Goal: Navigation & Orientation: Find specific page/section

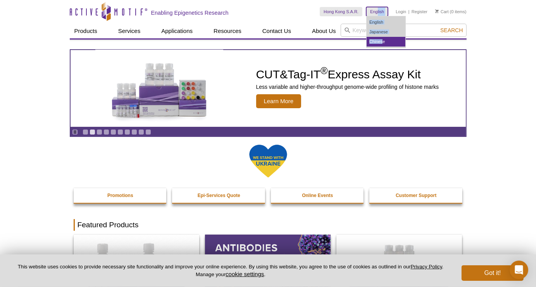
drag, startPoint x: 376, startPoint y: 12, endPoint x: 383, endPoint y: 41, distance: 29.8
click at [383, 16] on dl "English English Japanese Chinese" at bounding box center [377, 11] width 22 height 9
click at [383, 43] on link "Chinese" at bounding box center [385, 42] width 39 height 10
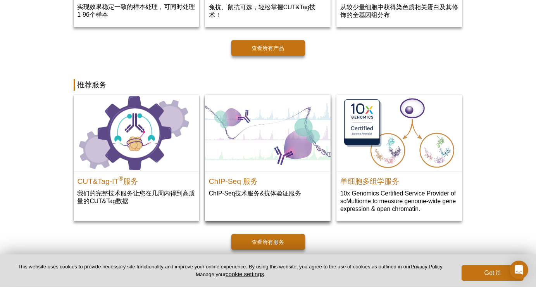
scroll to position [348, 0]
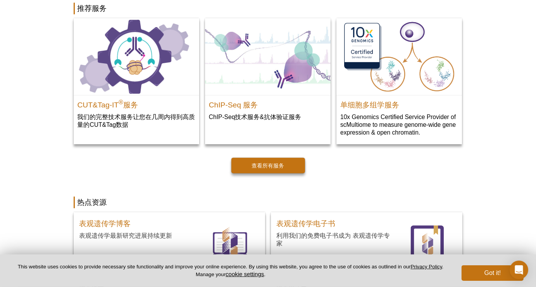
click at [485, 211] on div "Active Motif Logo Enabling Epigenetics Research 0 Search Skip to content Active…" at bounding box center [268, 234] width 536 height 1164
click at [491, 271] on button "Got it!" at bounding box center [492, 272] width 62 height 15
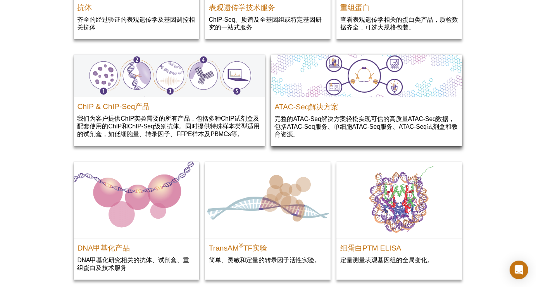
scroll to position [774, 0]
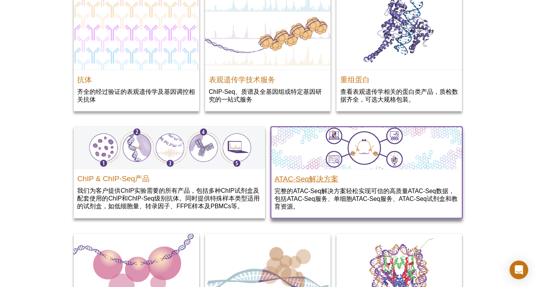
click at [304, 181] on h2 "ATAC-Seq解决方案" at bounding box center [367, 177] width 184 height 12
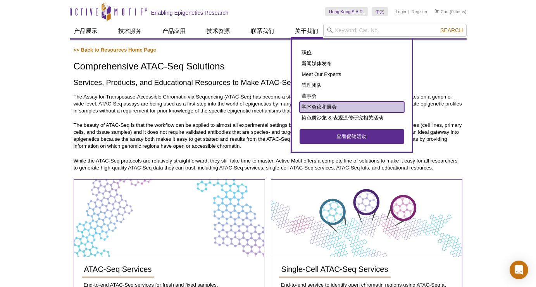
click at [319, 106] on link "学术会议和展会" at bounding box center [351, 106] width 105 height 11
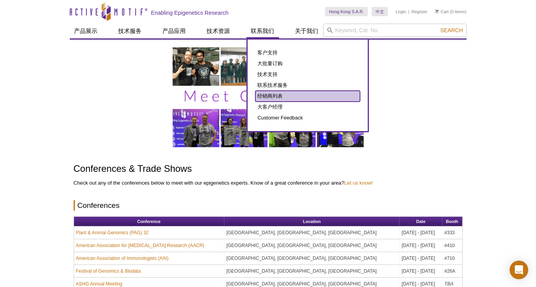
click at [277, 94] on link "经销商列表" at bounding box center [307, 96] width 105 height 11
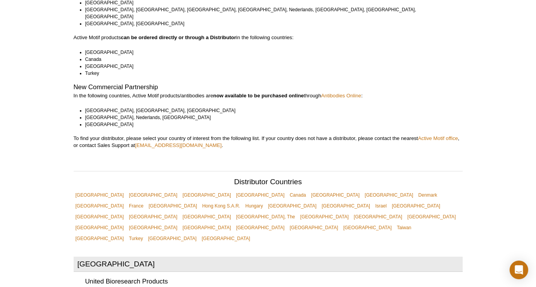
scroll to position [116, 0]
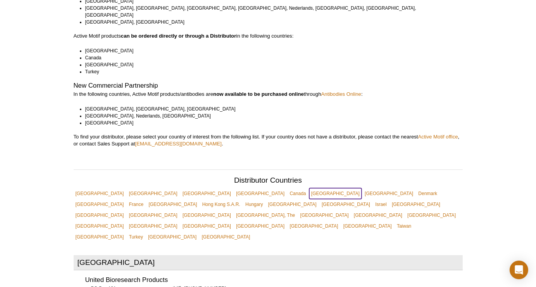
click at [309, 188] on link "[GEOGRAPHIC_DATA]" at bounding box center [335, 193] width 52 height 11
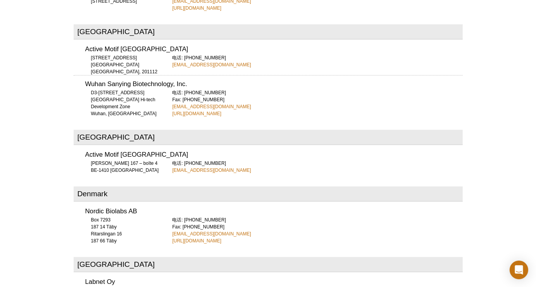
scroll to position [757, 0]
